Goal: Task Accomplishment & Management: Manage account settings

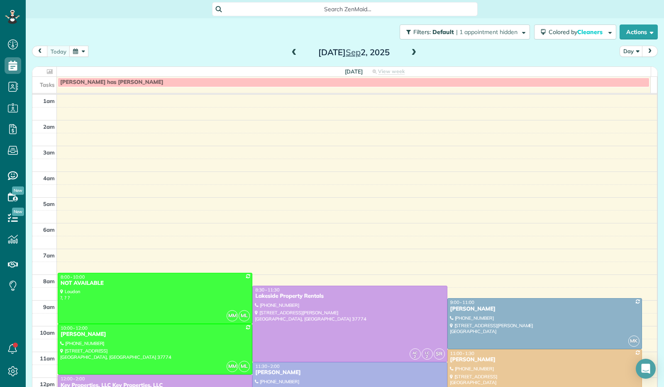
scroll to position [153, 0]
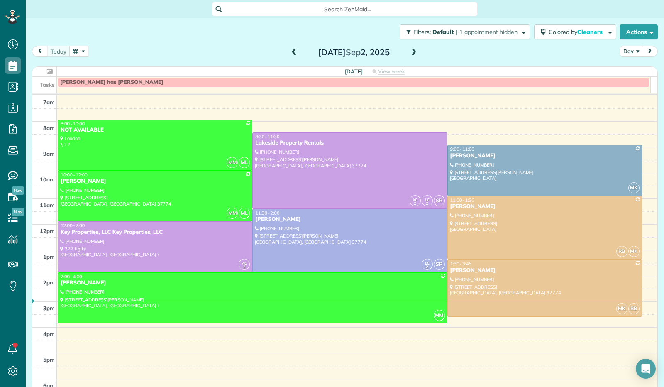
click at [409, 56] on span at bounding box center [413, 52] width 9 height 7
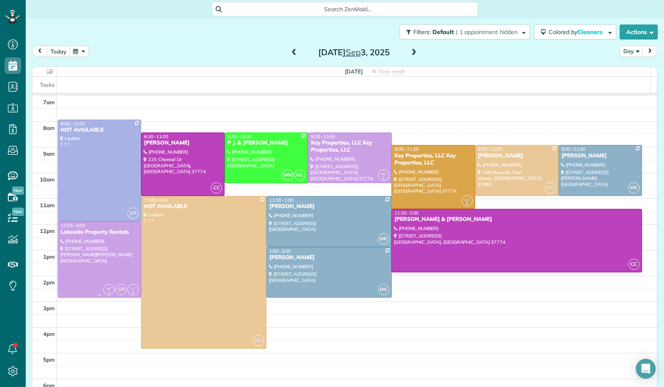
click at [69, 262] on div at bounding box center [99, 260] width 83 height 76
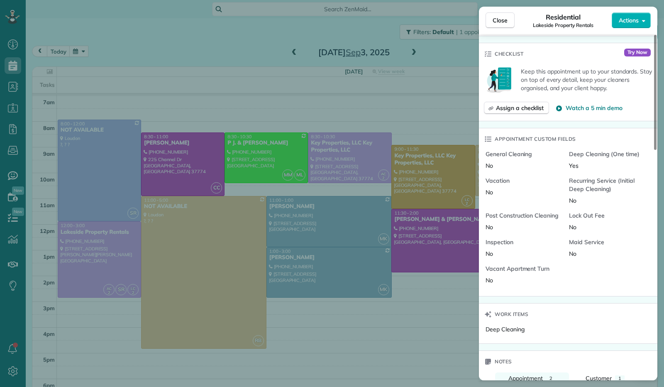
scroll to position [690, 0]
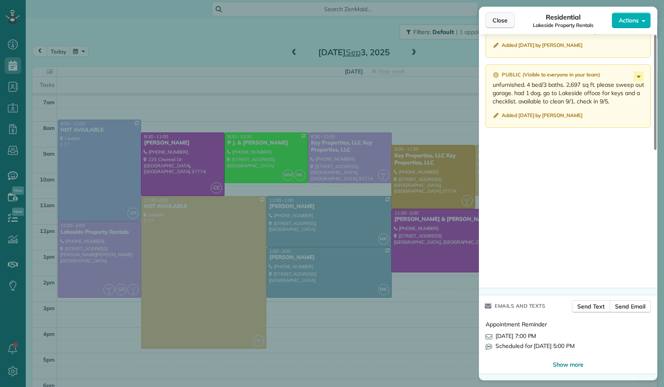
click at [503, 24] on span "Close" at bounding box center [500, 20] width 15 height 8
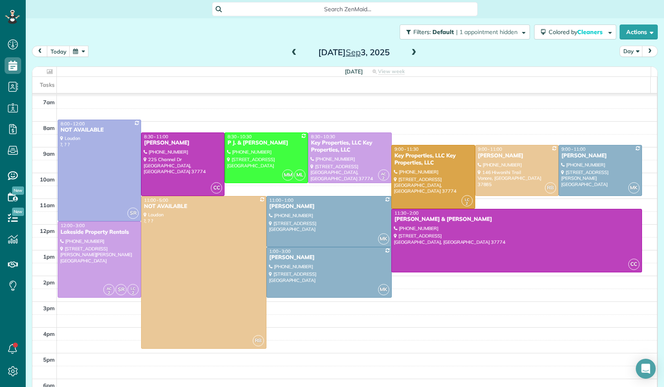
click at [415, 53] on div "[DATE]" at bounding box center [354, 52] width 133 height 13
click at [410, 54] on span at bounding box center [413, 52] width 9 height 7
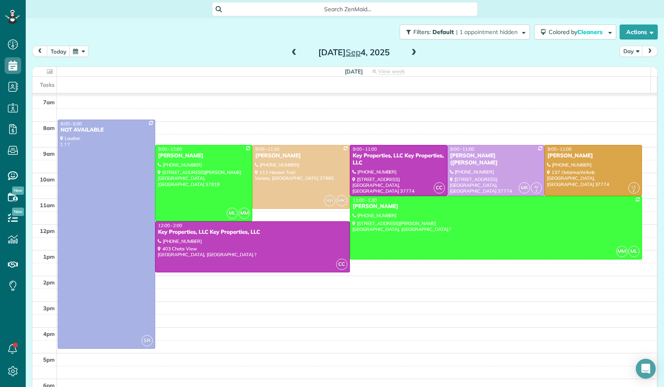
click at [291, 54] on span at bounding box center [294, 52] width 9 height 7
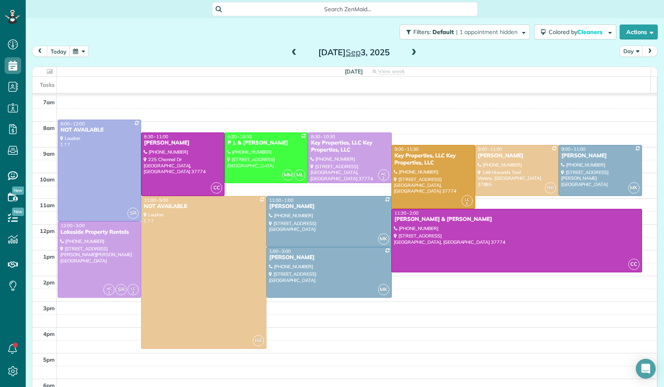
click at [411, 51] on span at bounding box center [413, 52] width 9 height 7
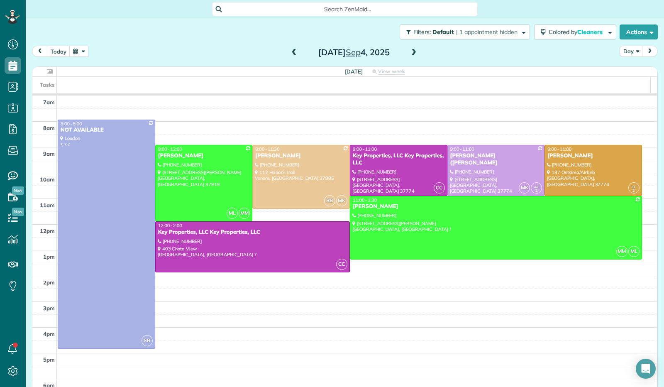
click at [411, 51] on span at bounding box center [413, 52] width 9 height 7
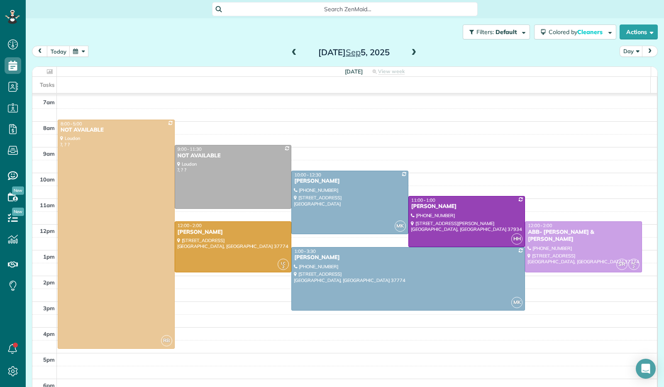
click at [411, 51] on span at bounding box center [413, 52] width 9 height 7
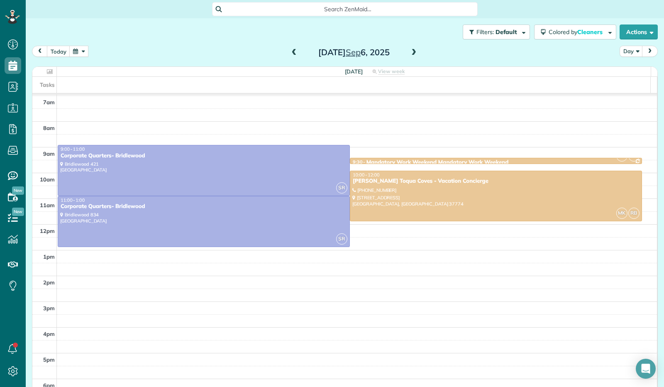
click at [411, 51] on span at bounding box center [413, 52] width 9 height 7
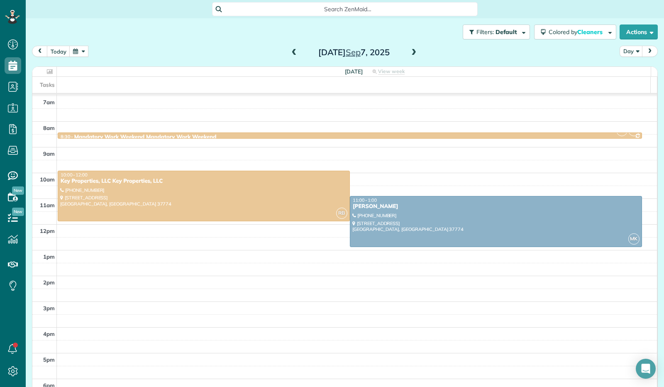
click at [292, 50] on span at bounding box center [294, 52] width 9 height 7
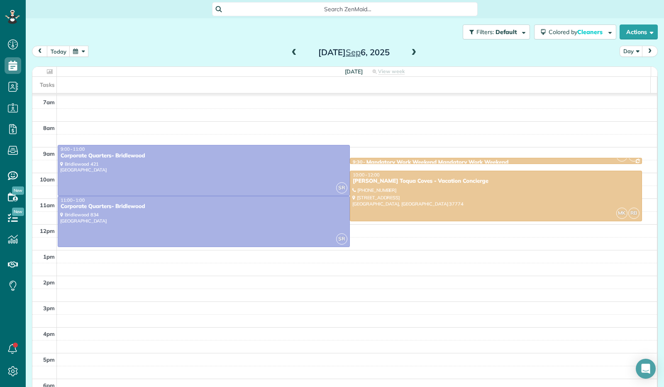
click at [411, 51] on span at bounding box center [413, 52] width 9 height 7
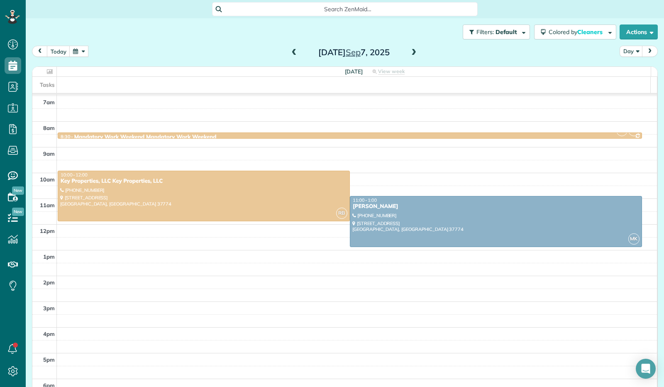
click at [411, 51] on span at bounding box center [413, 52] width 9 height 7
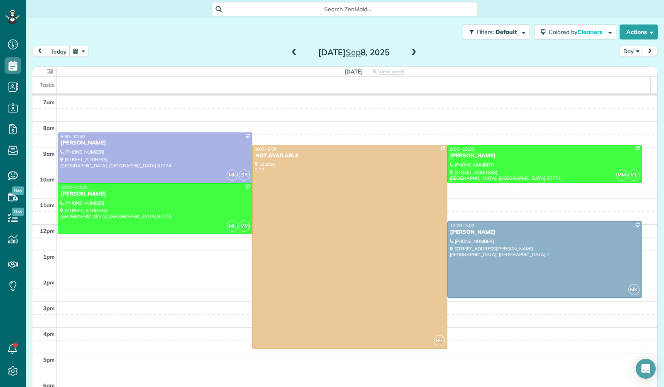
click at [412, 51] on span at bounding box center [413, 52] width 9 height 7
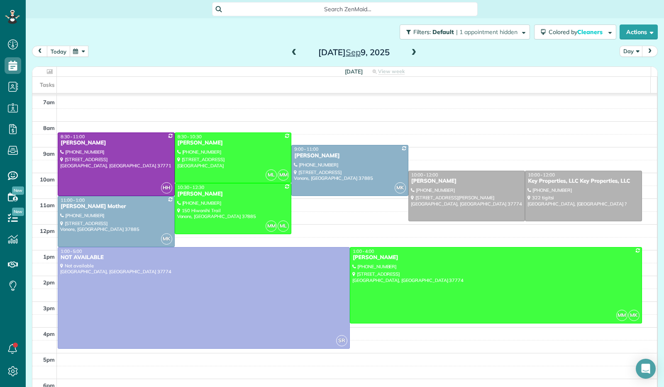
click at [57, 54] on button "today" at bounding box center [58, 51] width 23 height 11
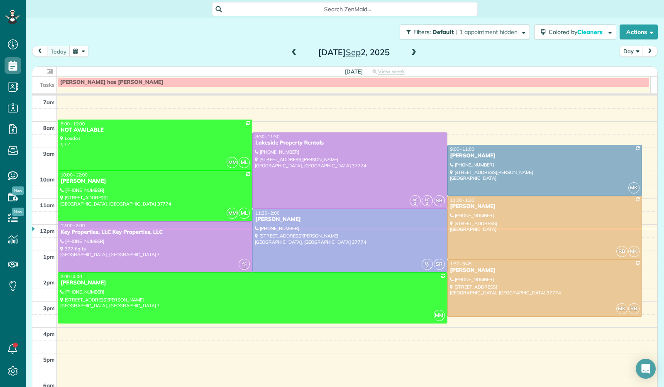
click at [411, 52] on span at bounding box center [413, 52] width 9 height 7
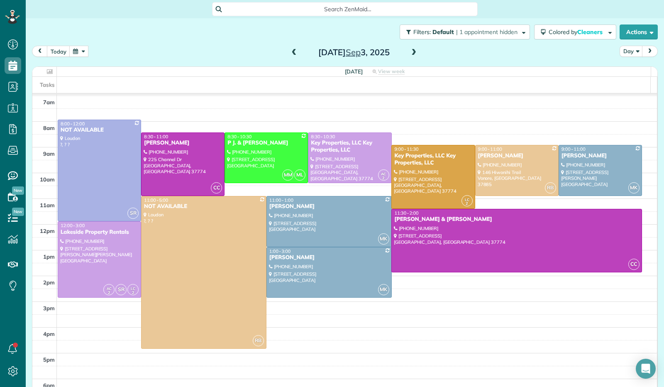
click at [411, 52] on span at bounding box center [413, 52] width 9 height 7
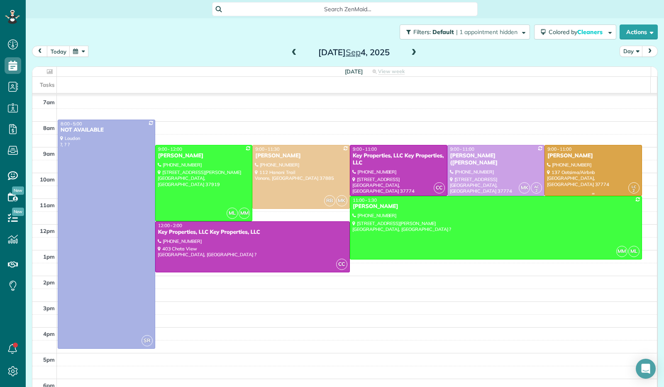
click at [568, 174] on div at bounding box center [593, 170] width 97 height 50
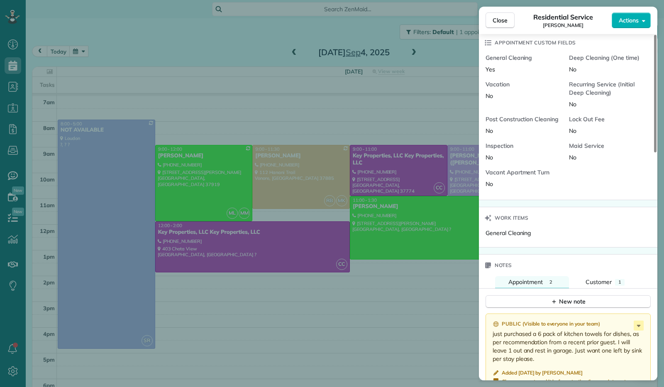
scroll to position [499, 0]
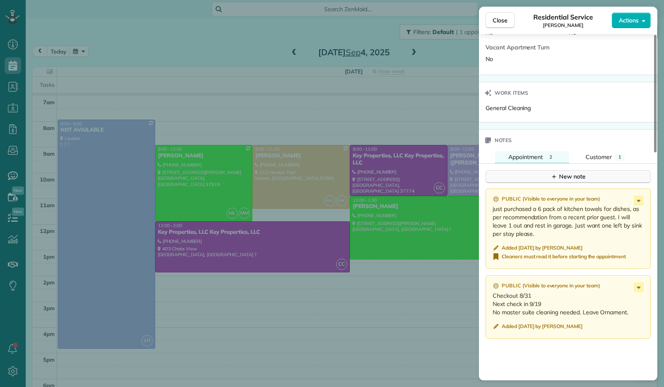
click at [561, 178] on div "New note" at bounding box center [568, 176] width 35 height 9
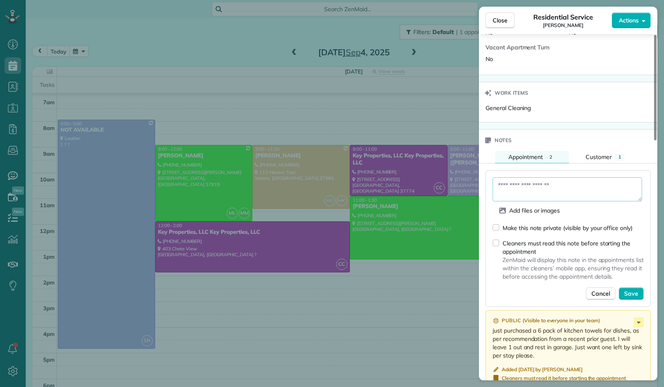
click at [515, 186] on textarea at bounding box center [568, 189] width 150 height 24
paste textarea "**********"
click at [533, 195] on textarea "**********" at bounding box center [568, 189] width 150 height 24
click at [532, 189] on textarea "**********" at bounding box center [568, 189] width 150 height 24
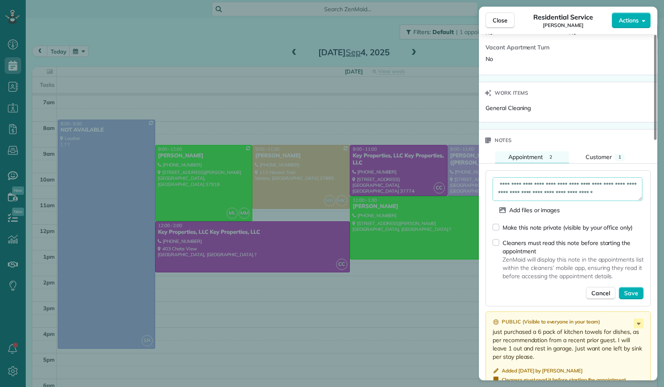
scroll to position [8, 0]
type textarea "**********"
click at [635, 292] on span "Save" at bounding box center [632, 293] width 14 height 8
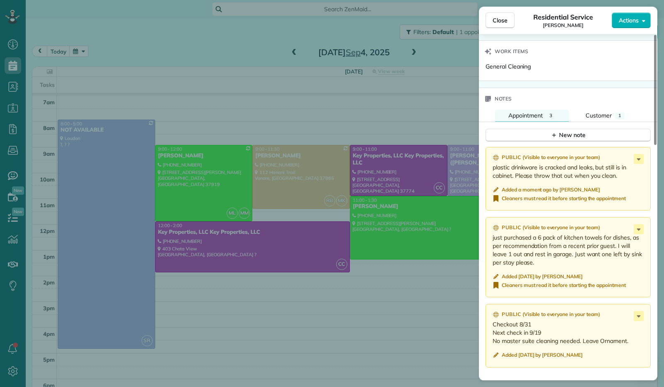
scroll to position [499, 0]
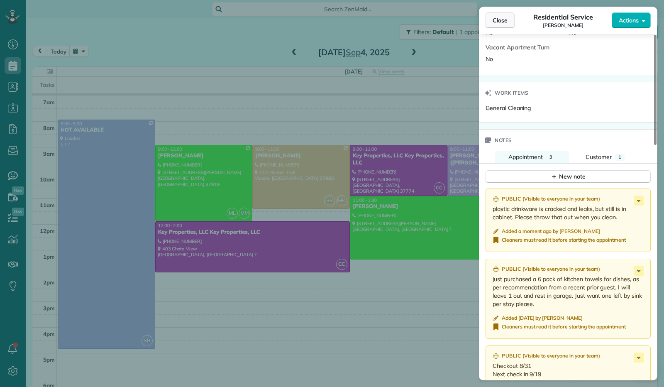
click at [502, 25] on button "Close" at bounding box center [500, 20] width 29 height 16
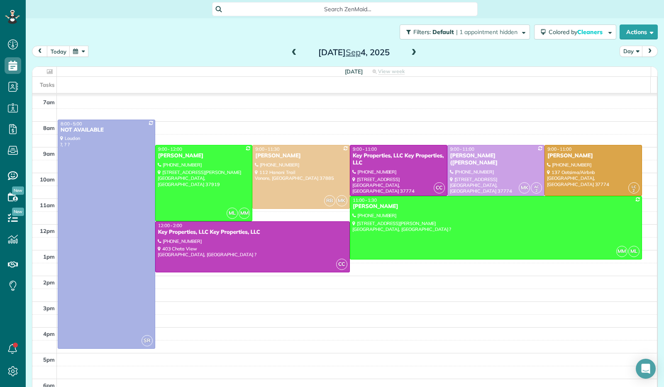
click at [292, 51] on span at bounding box center [294, 52] width 9 height 7
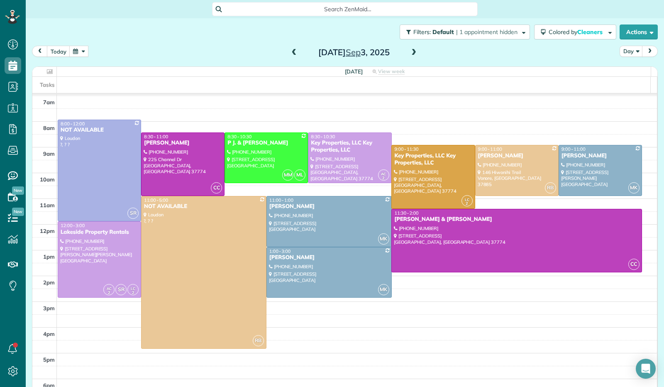
click at [292, 51] on span at bounding box center [294, 52] width 9 height 7
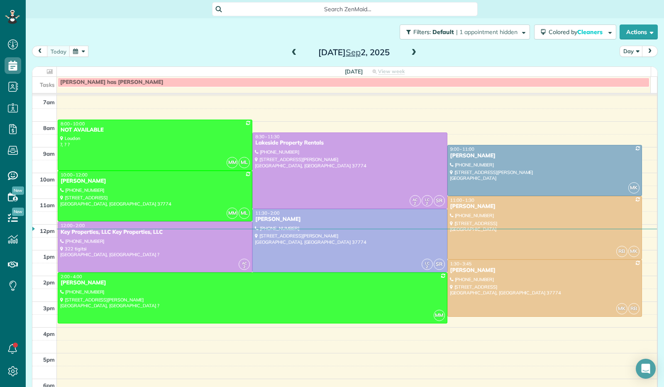
click at [414, 55] on span at bounding box center [413, 52] width 9 height 7
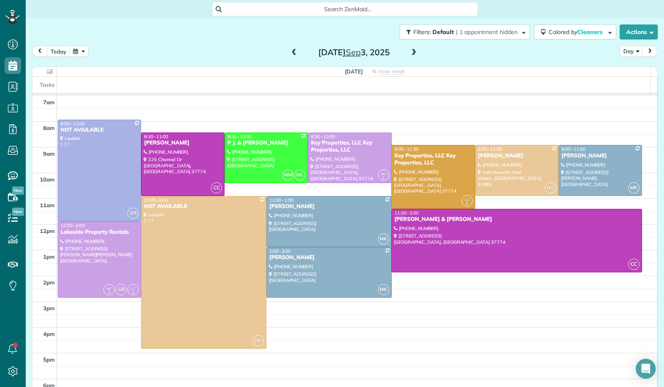
click at [74, 54] on button "button" at bounding box center [78, 51] width 19 height 11
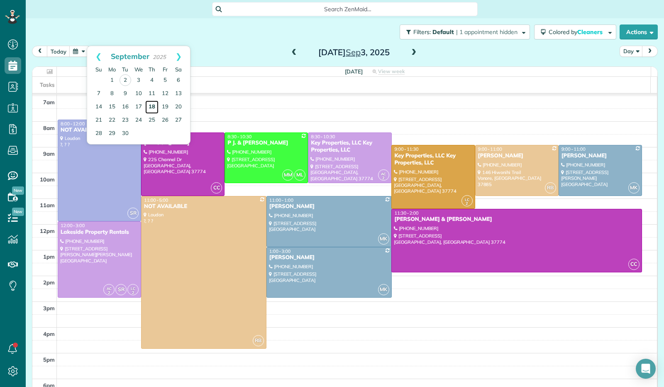
click at [153, 104] on link "18" at bounding box center [151, 107] width 13 height 13
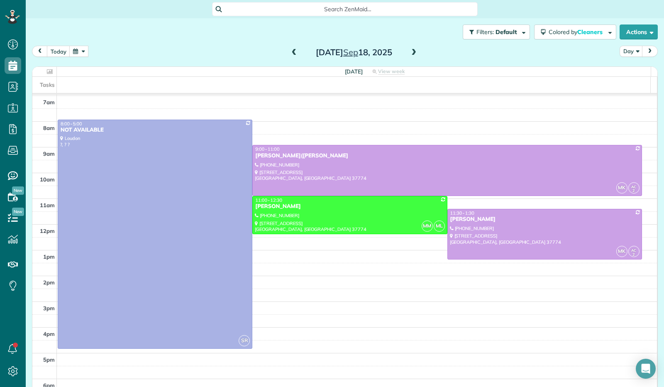
click at [411, 52] on span at bounding box center [413, 52] width 9 height 7
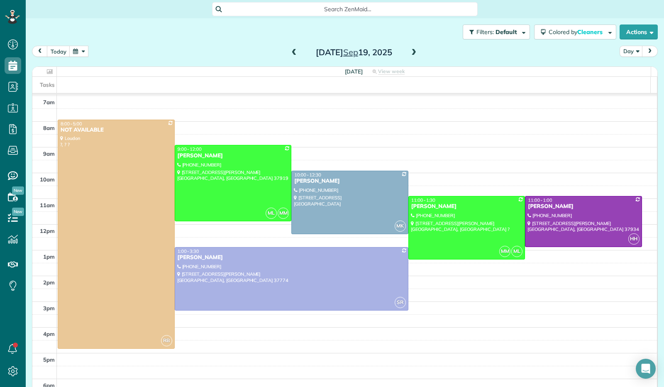
click at [292, 53] on span at bounding box center [294, 52] width 9 height 7
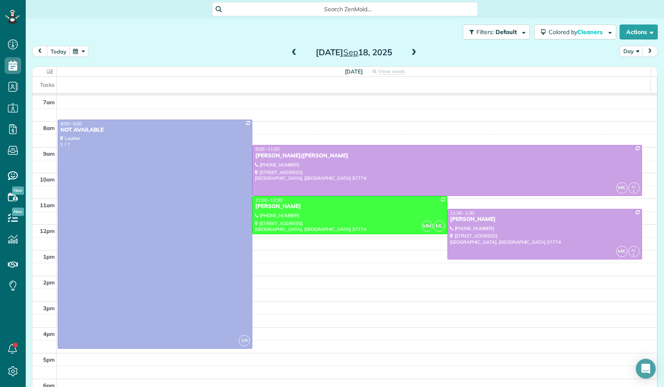
click at [412, 54] on span at bounding box center [413, 52] width 9 height 7
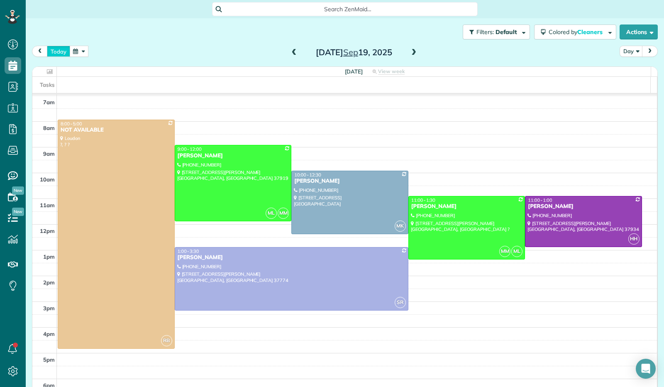
click at [56, 53] on button "today" at bounding box center [58, 51] width 23 height 11
